Goal: Find specific page/section: Find specific page/section

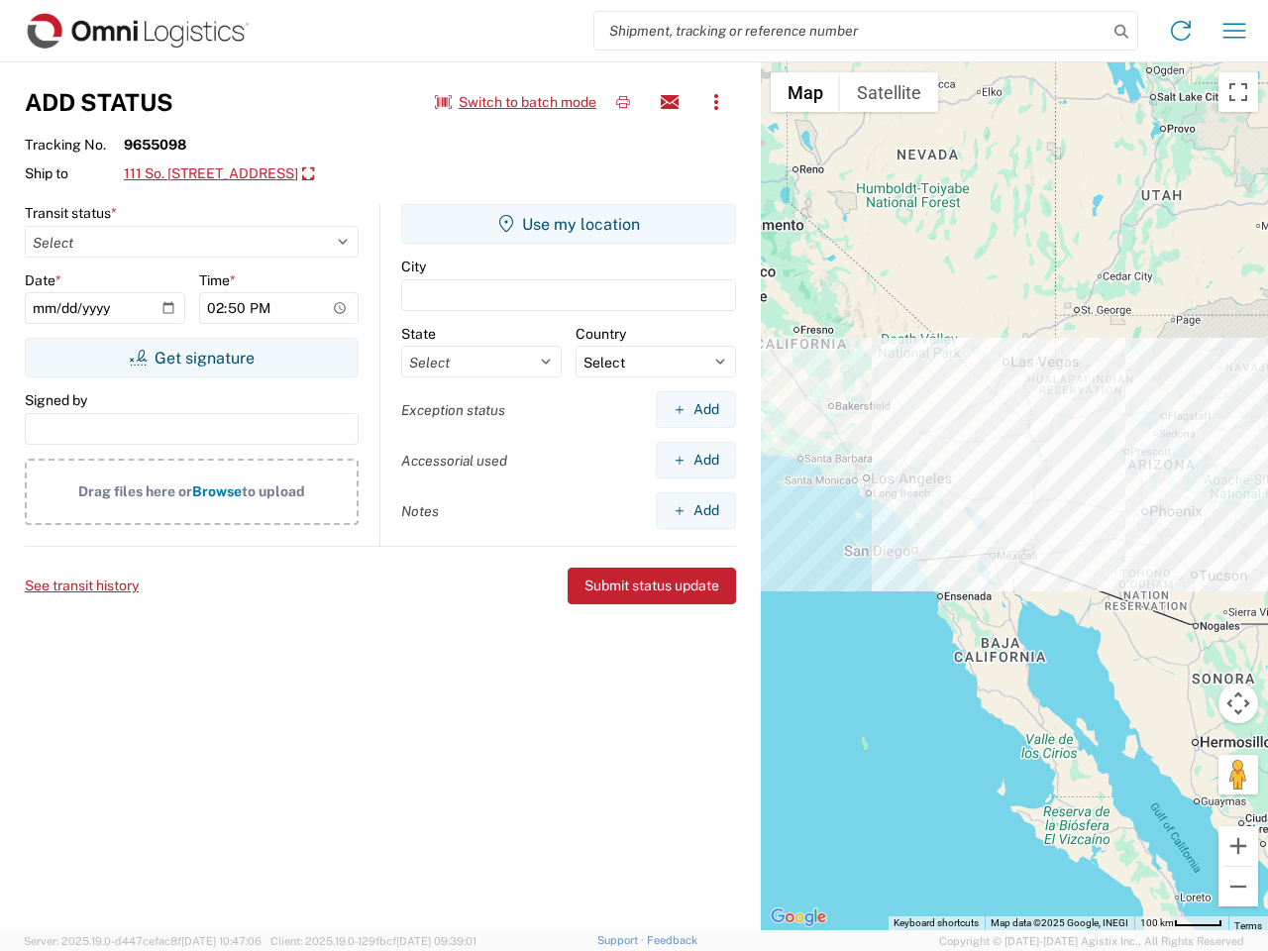
click at [851, 31] on input "search" at bounding box center [850, 31] width 513 height 38
click at [1121, 32] on icon at bounding box center [1121, 32] width 28 height 28
click at [1181, 31] on icon at bounding box center [1181, 31] width 32 height 32
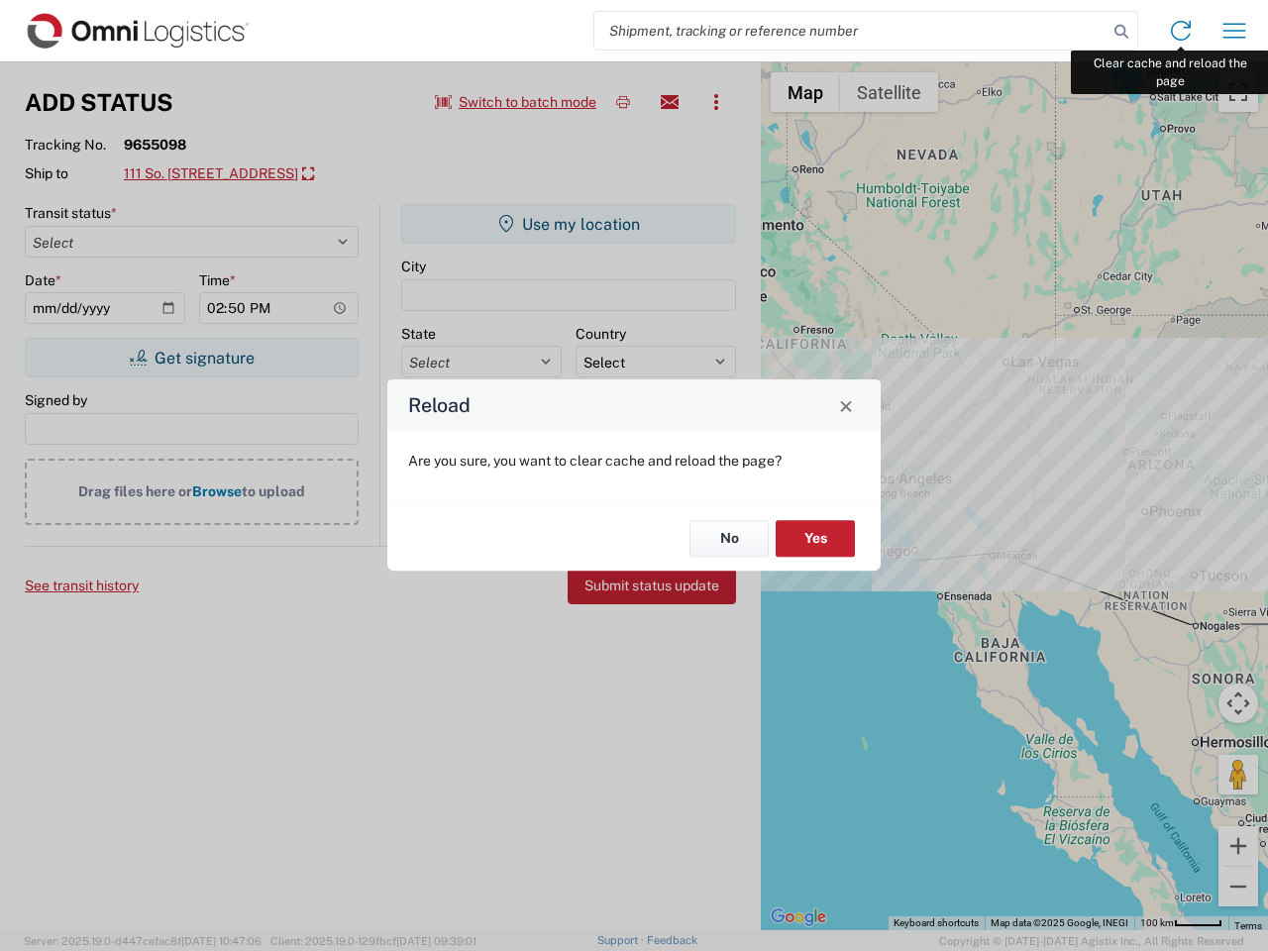
click at [1234, 31] on div "Reload Are you sure, you want to clear cache and reload the page? No Yes" at bounding box center [634, 475] width 1268 height 951
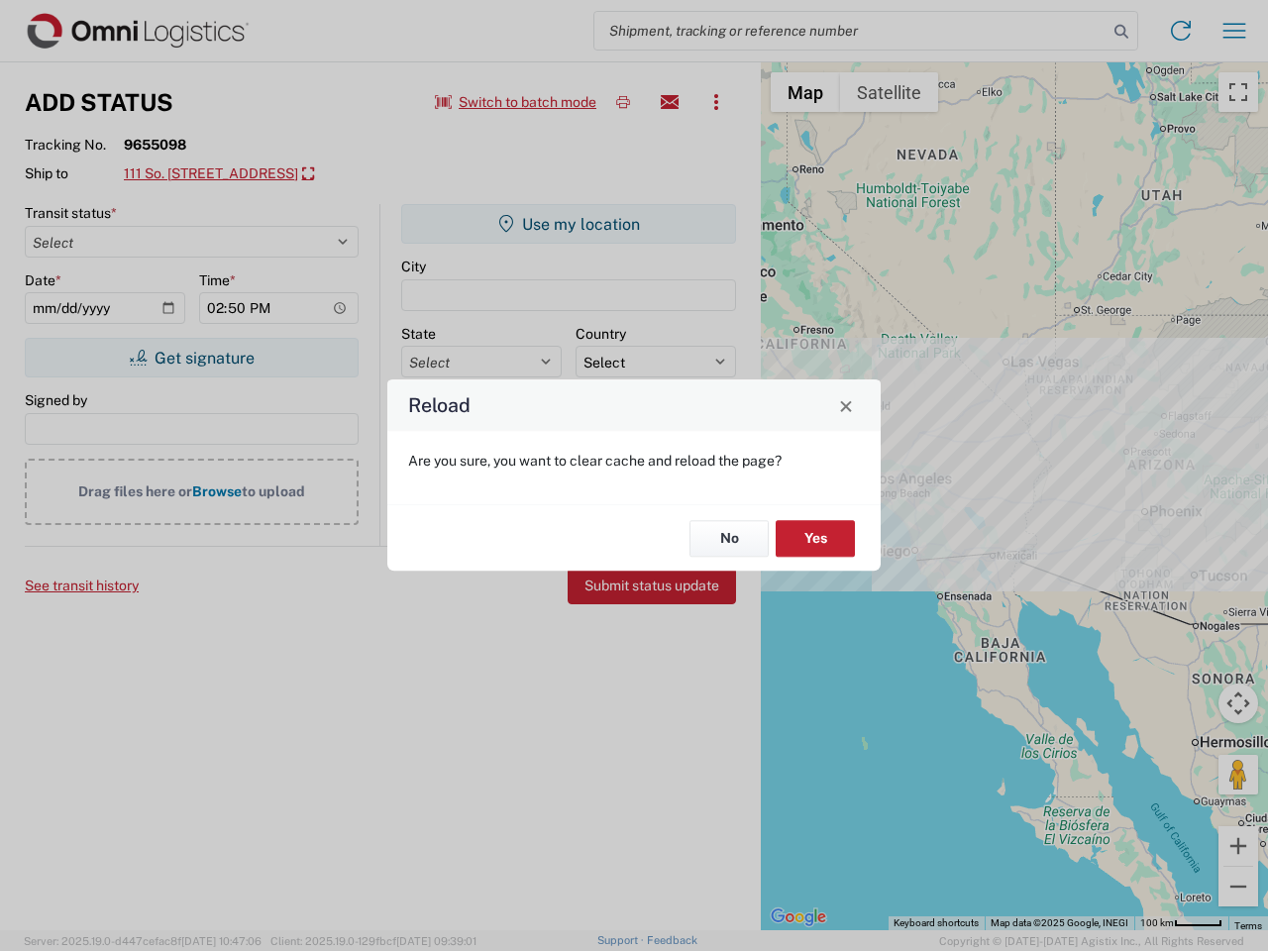
click at [516, 102] on div "Reload Are you sure, you want to clear cache and reload the page? No Yes" at bounding box center [634, 475] width 1268 height 951
click at [623, 102] on div "Reload Are you sure, you want to clear cache and reload the page? No Yes" at bounding box center [634, 475] width 1268 height 951
click at [670, 102] on div "Reload Are you sure, you want to clear cache and reload the page? No Yes" at bounding box center [634, 475] width 1268 height 951
click at [716, 102] on div "Reload Are you sure, you want to clear cache and reload the page? No Yes" at bounding box center [634, 475] width 1268 height 951
click at [254, 174] on div "Reload Are you sure, you want to clear cache and reload the page? No Yes" at bounding box center [634, 475] width 1268 height 951
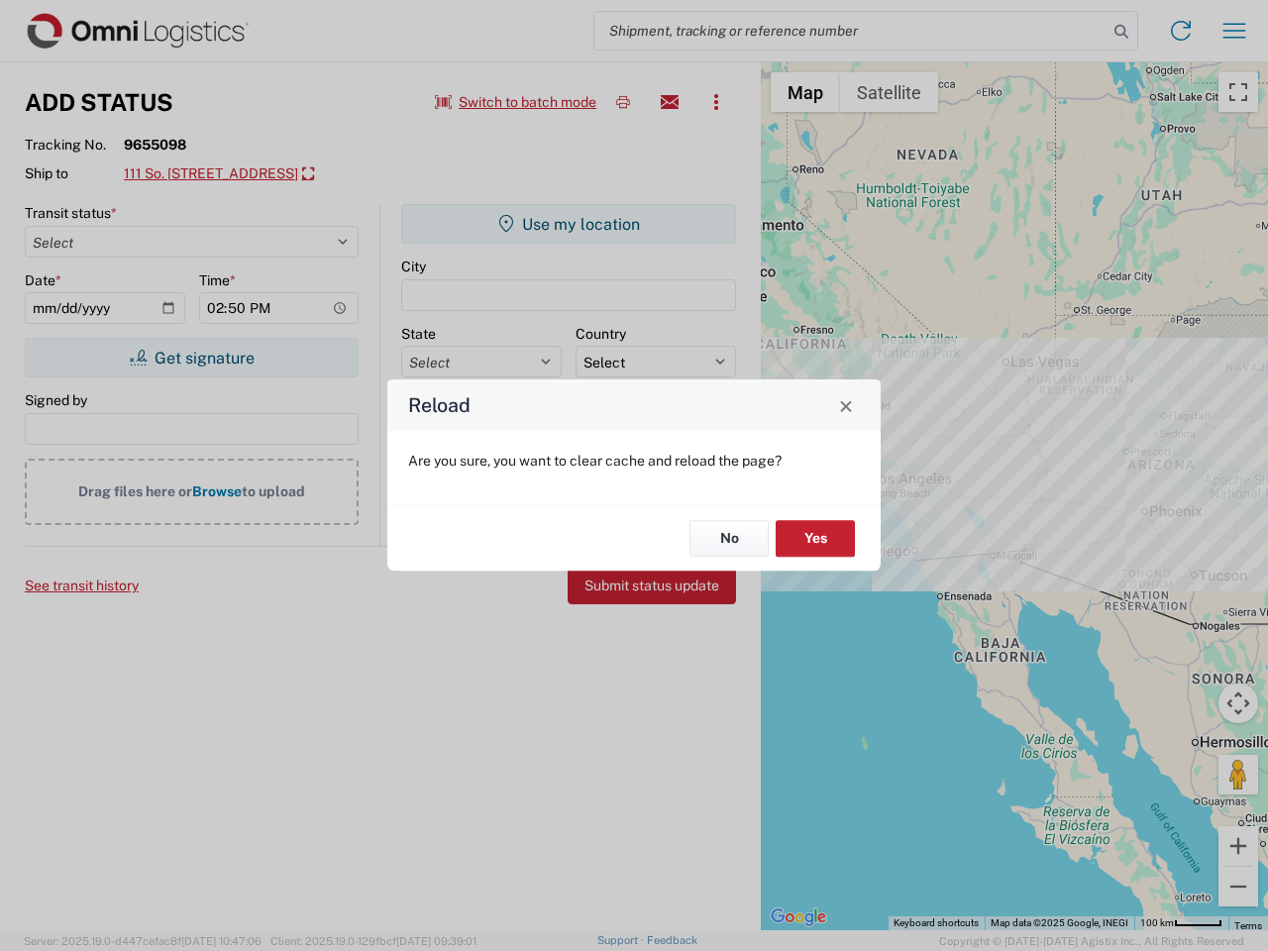
click at [191, 358] on div "Reload Are you sure, you want to clear cache and reload the page? No Yes" at bounding box center [634, 475] width 1268 height 951
